Goal: Task Accomplishment & Management: Manage account settings

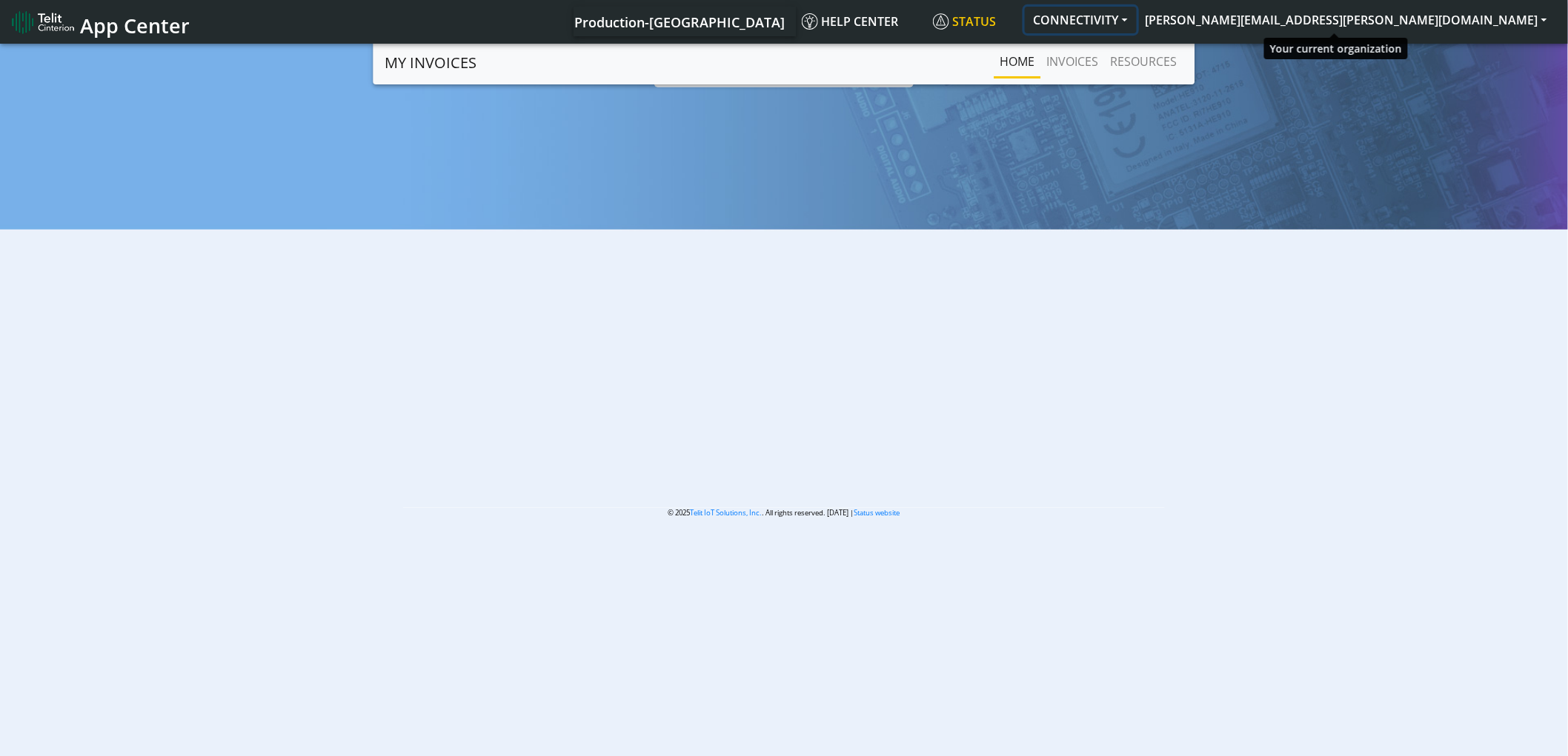
click at [1137, 32] on button "CONNECTIVITY" at bounding box center [1081, 19] width 112 height 27
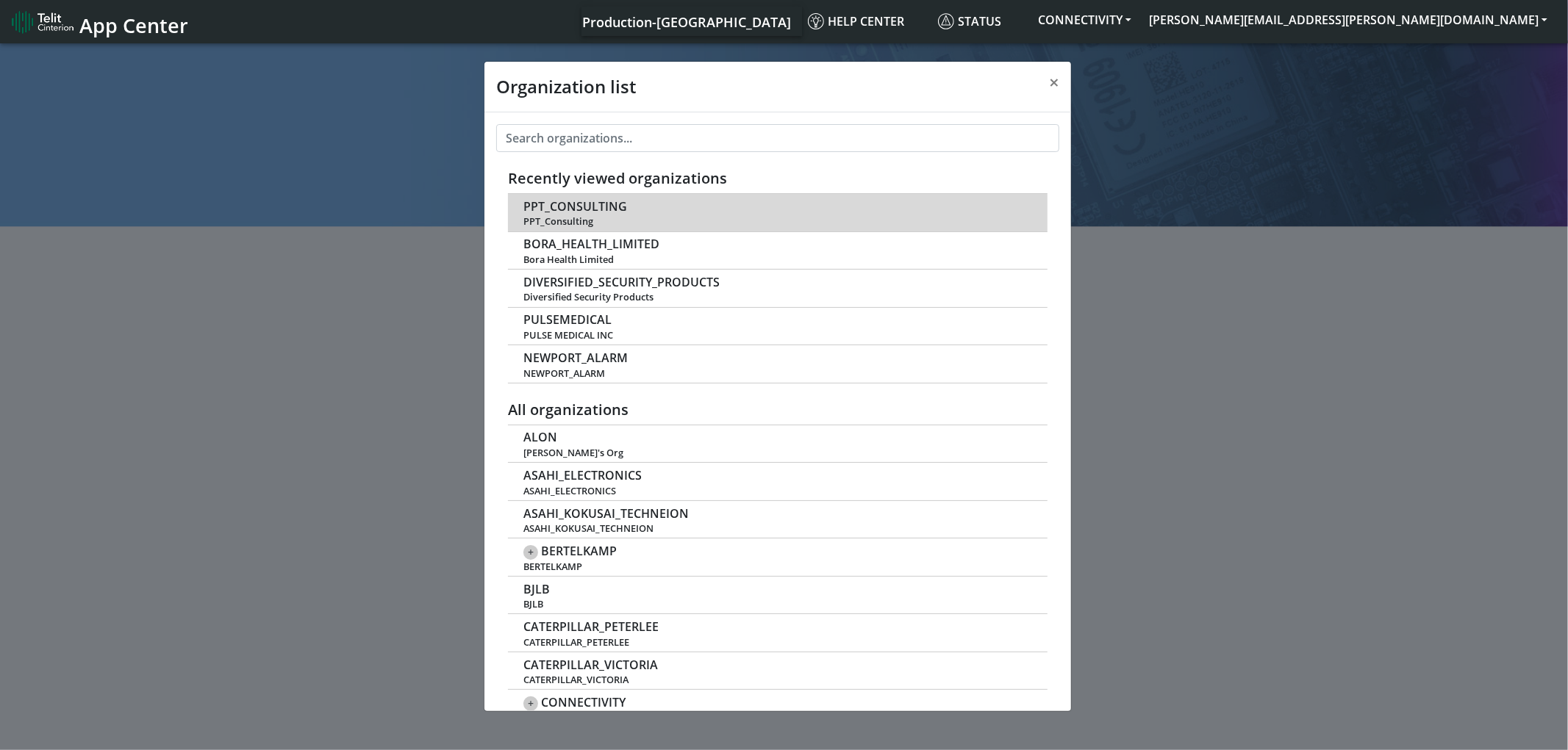
scroll to position [4, 0]
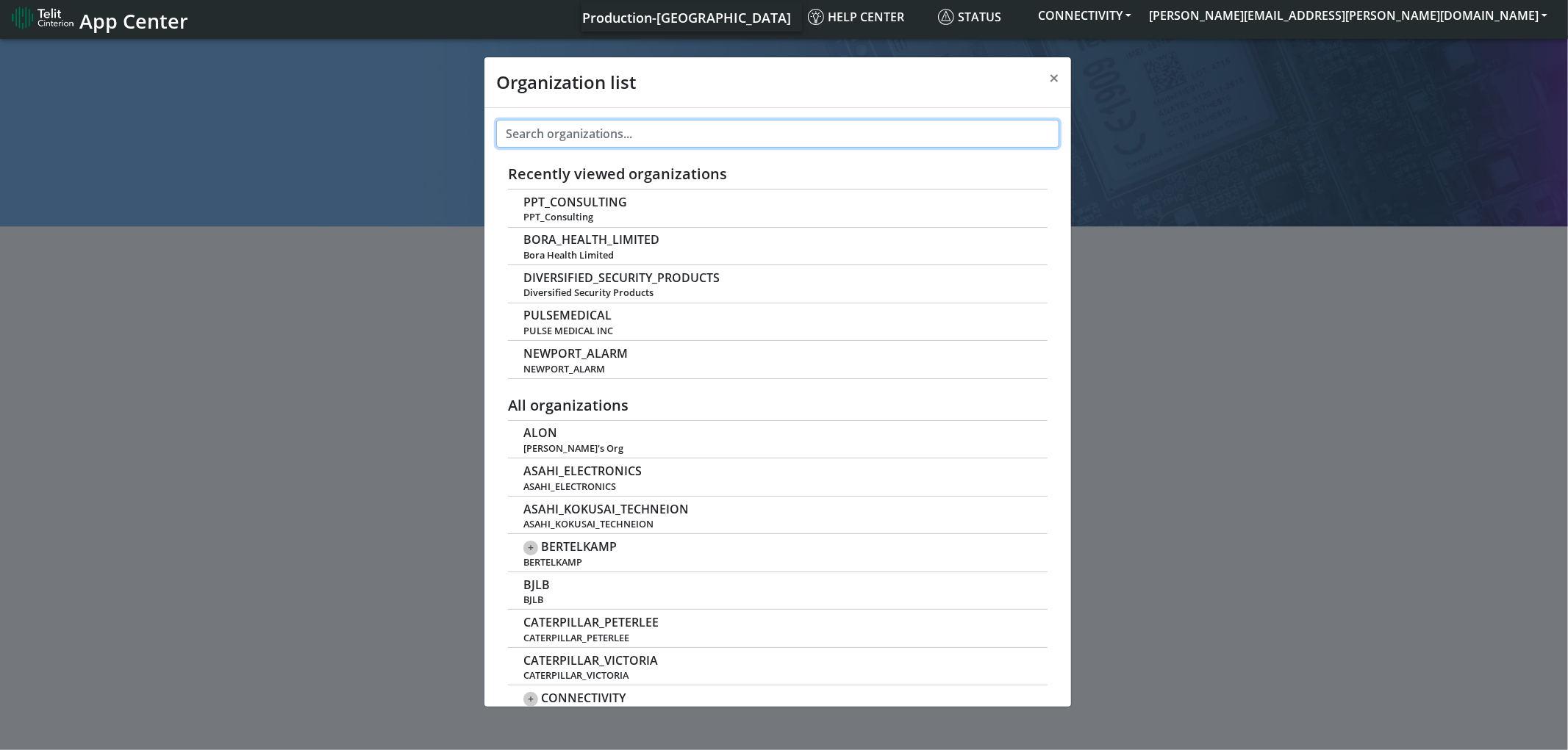
click at [695, 124] on input "text" at bounding box center [778, 133] width 563 height 28
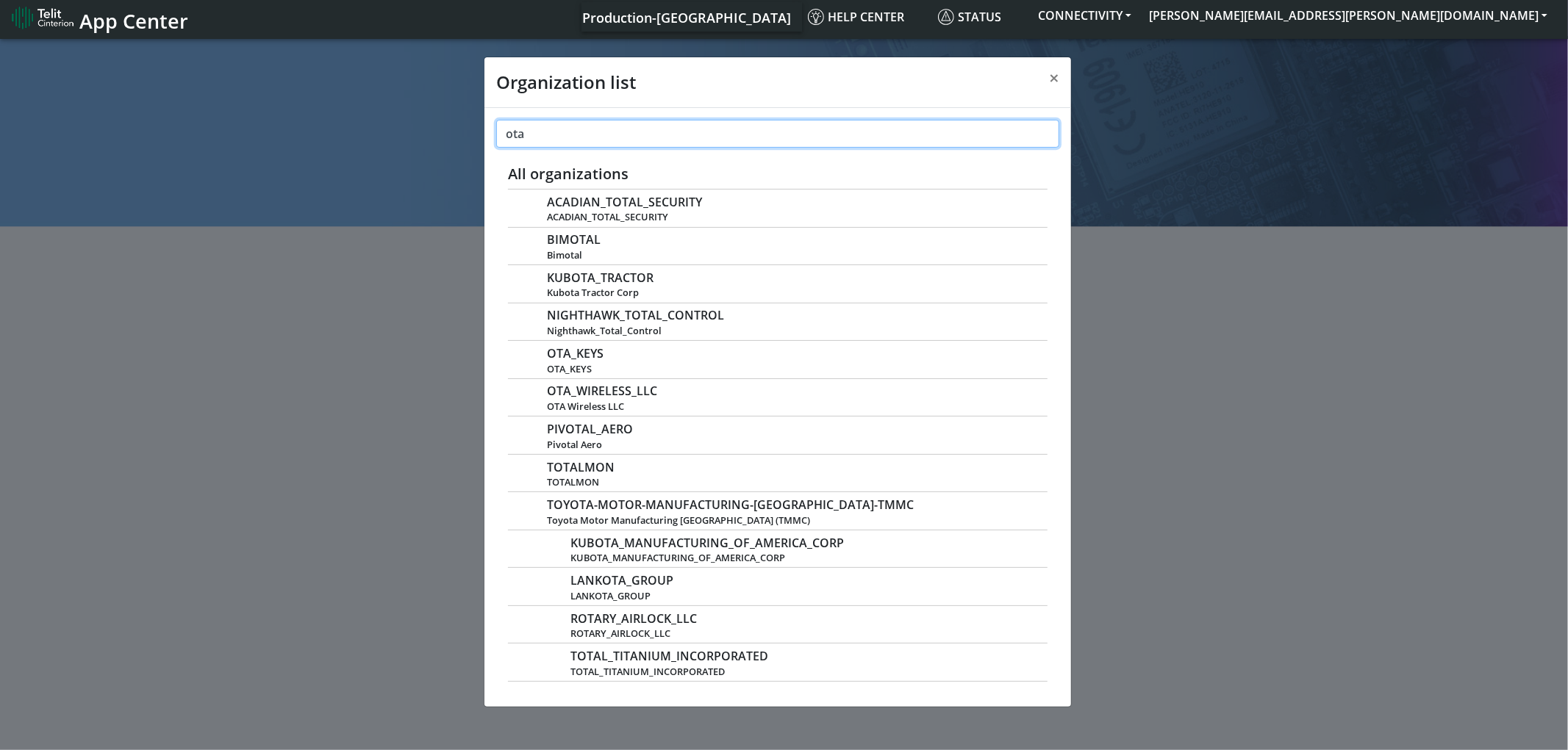
type input "ota"
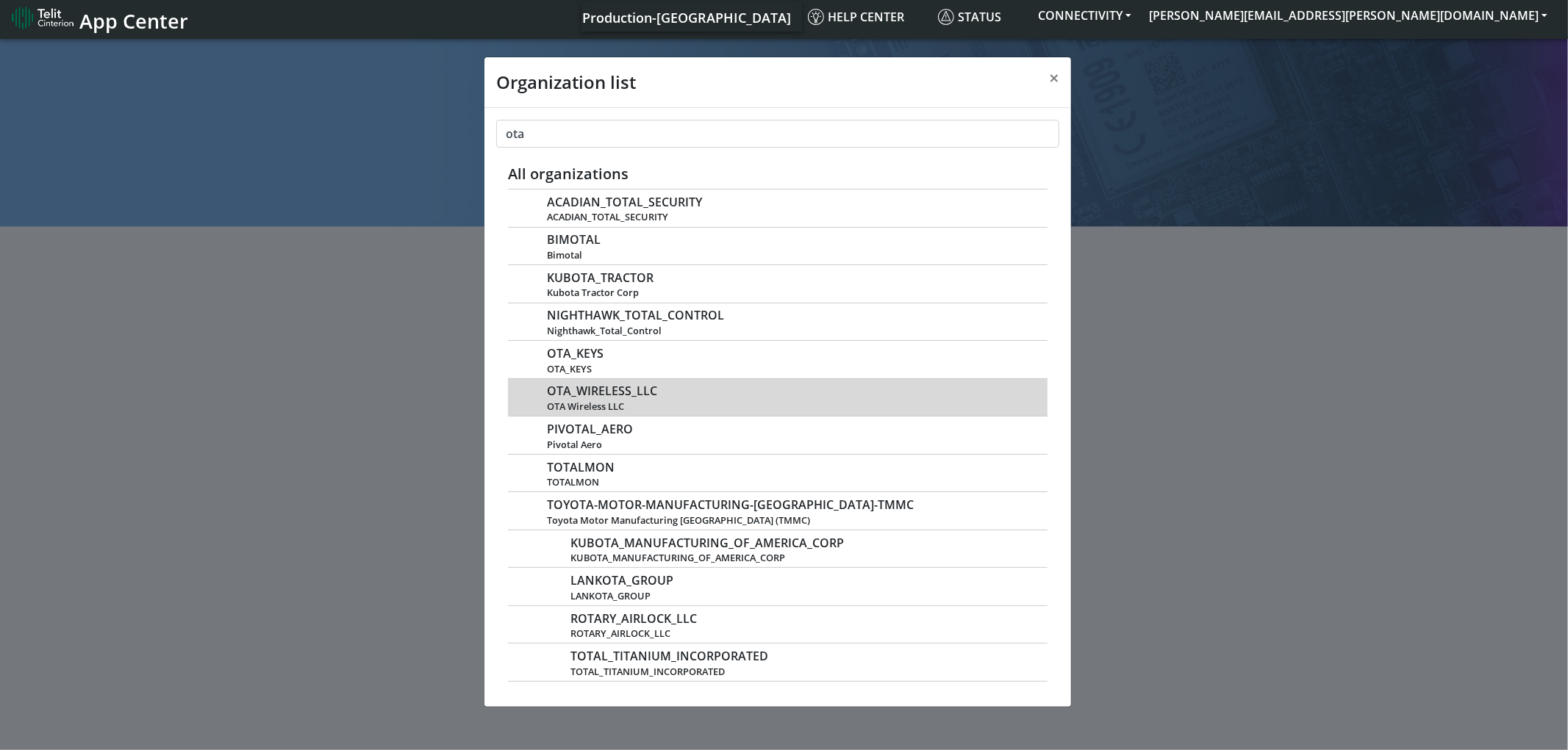
click at [621, 401] on span "OTA Wireless LLC" at bounding box center [790, 407] width 485 height 11
click at [582, 393] on span "OTA_WIRELESS_LLC" at bounding box center [602, 391] width 110 height 14
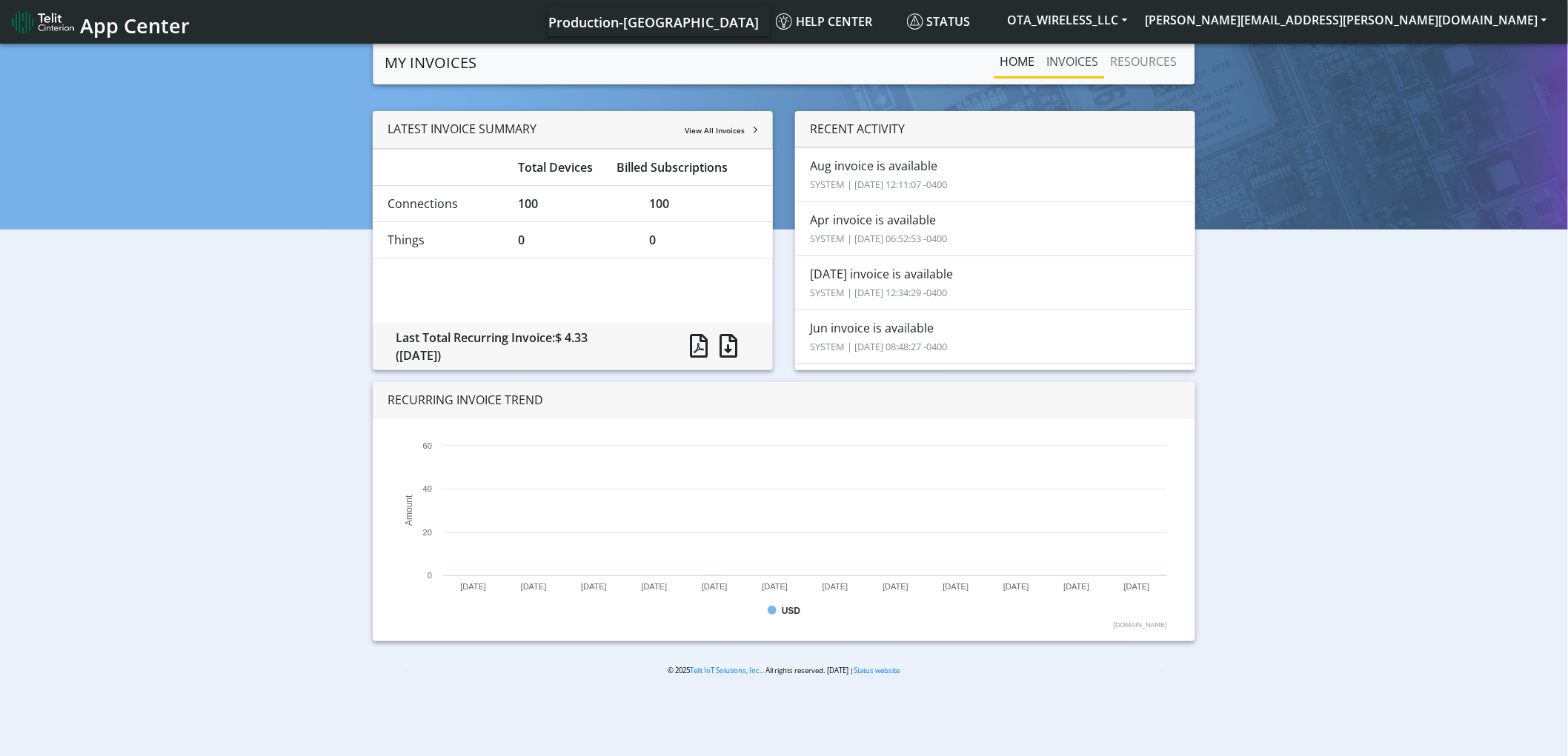
click at [1061, 62] on link "INVOICES" at bounding box center [1073, 62] width 64 height 30
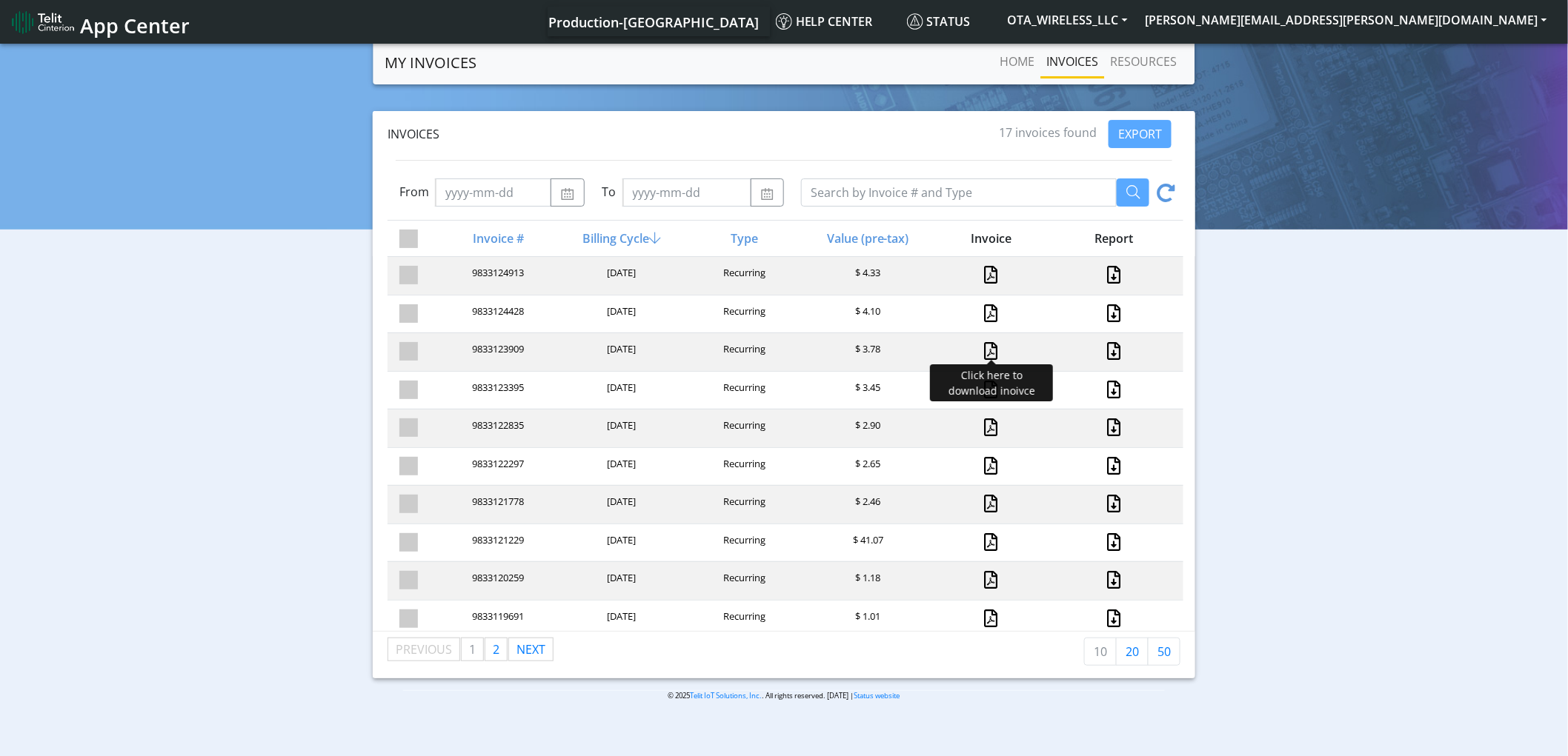
click at [984, 349] on link at bounding box center [991, 351] width 13 height 18
click at [1105, 346] on link at bounding box center [1115, 351] width 19 height 18
click at [984, 313] on link at bounding box center [991, 313] width 13 height 18
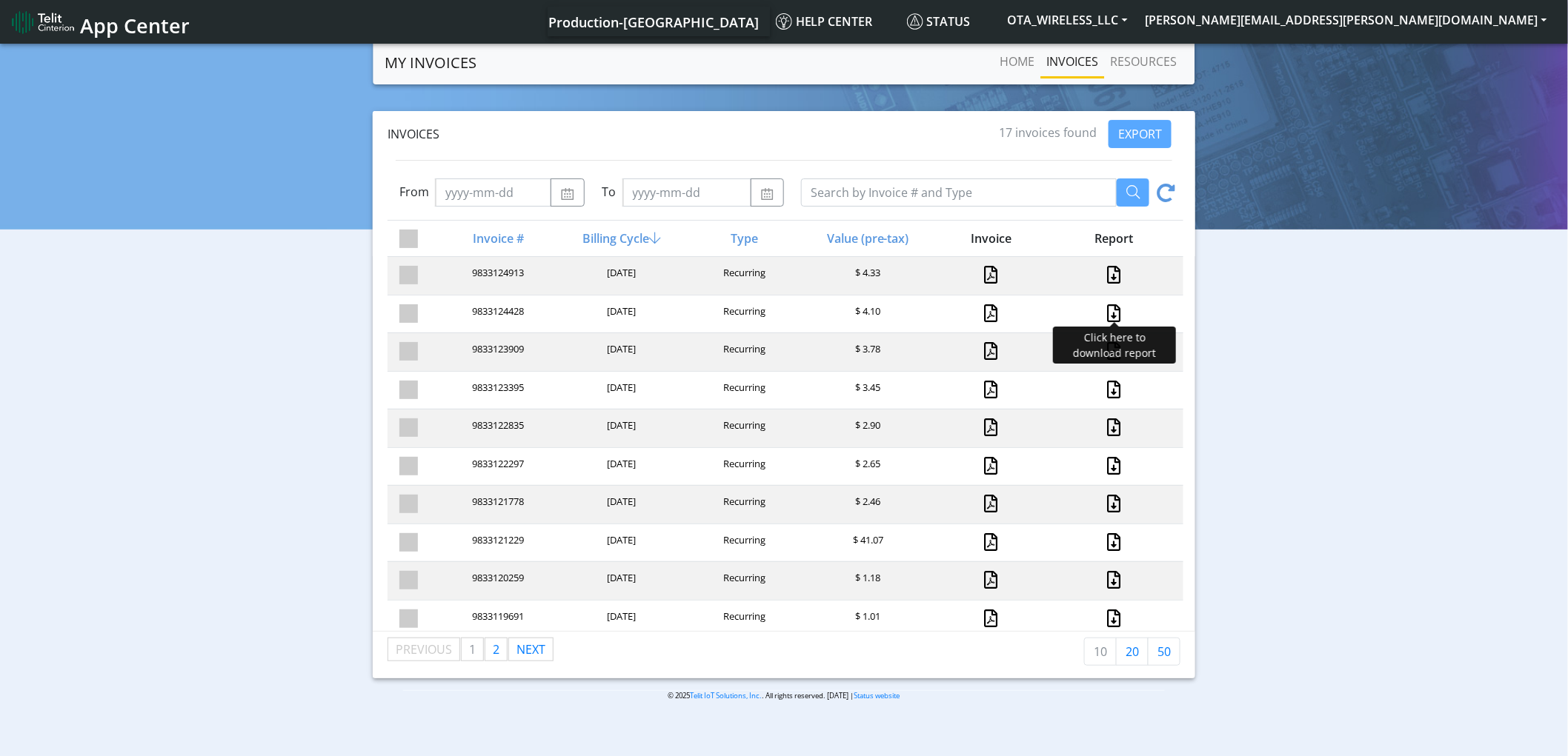
click at [1105, 311] on link at bounding box center [1115, 313] width 19 height 18
click at [984, 278] on link at bounding box center [991, 275] width 13 height 18
click at [1105, 275] on link at bounding box center [1115, 275] width 19 height 18
click at [985, 278] on link at bounding box center [991, 275] width 13 height 18
